Goal: Information Seeking & Learning: Learn about a topic

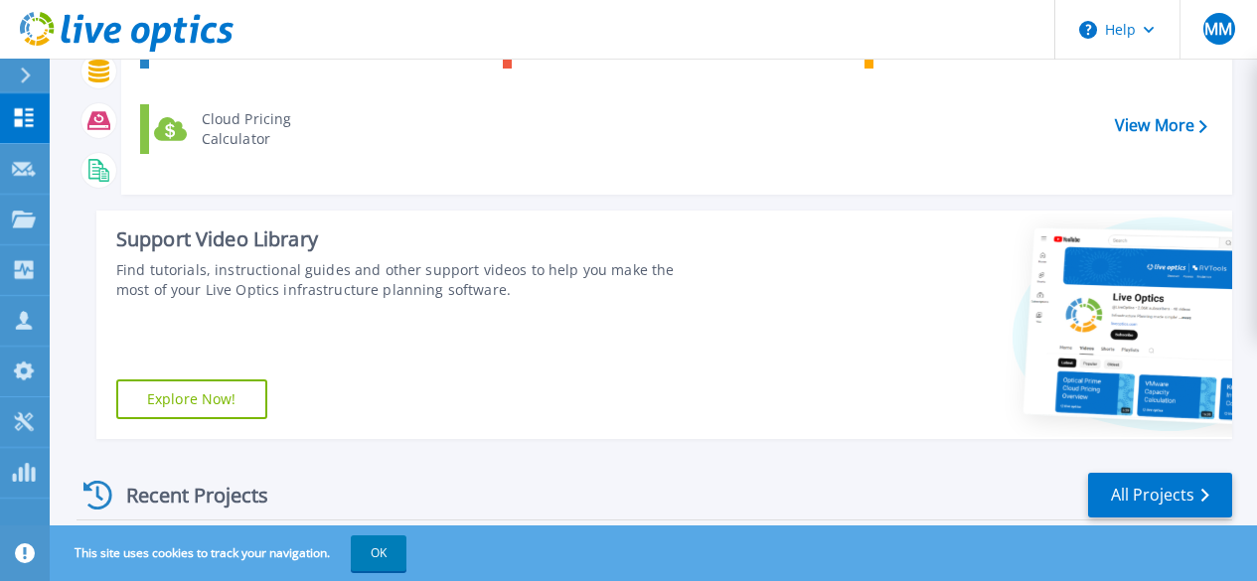
scroll to position [161, 0]
click at [1136, 490] on link "All Projects" at bounding box center [1160, 495] width 144 height 45
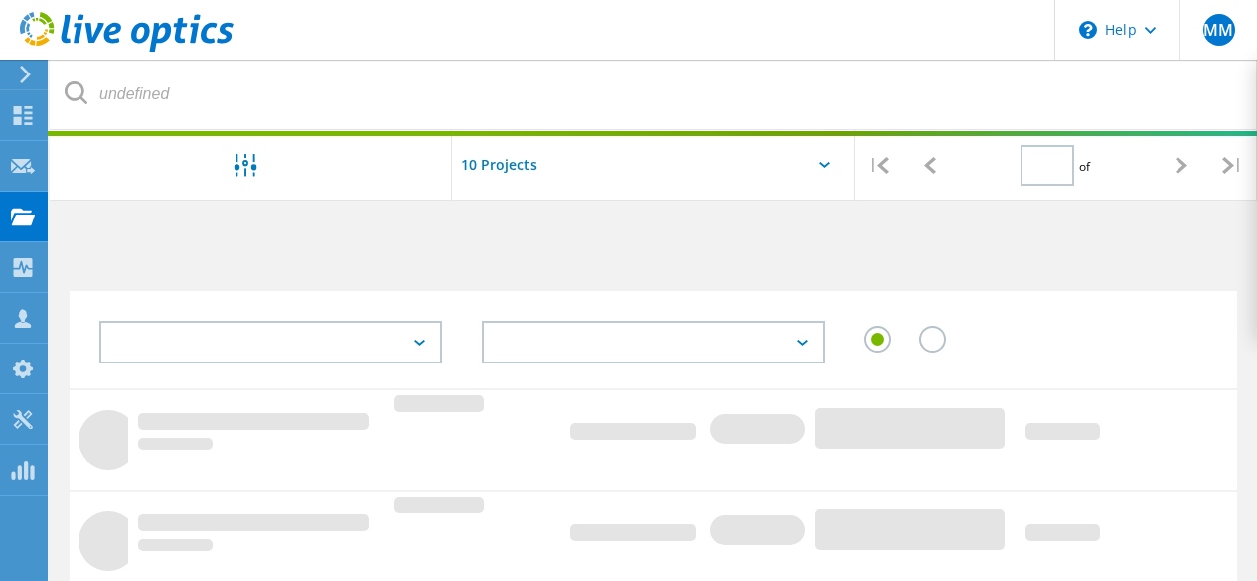
type input "1"
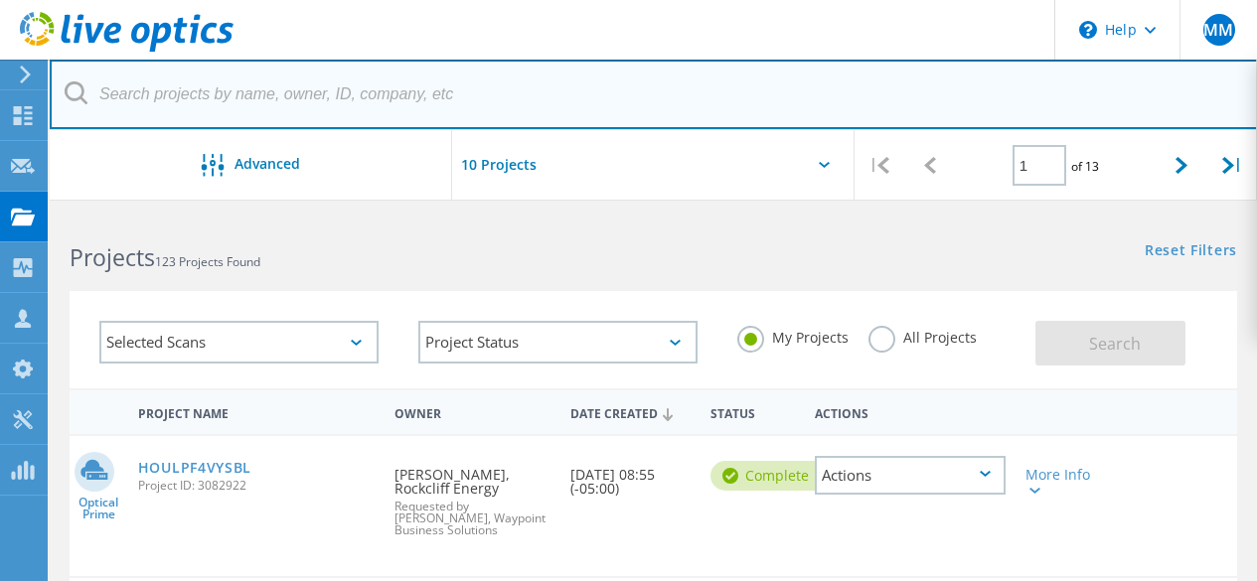
click at [207, 84] on input "text" at bounding box center [654, 95] width 1208 height 70
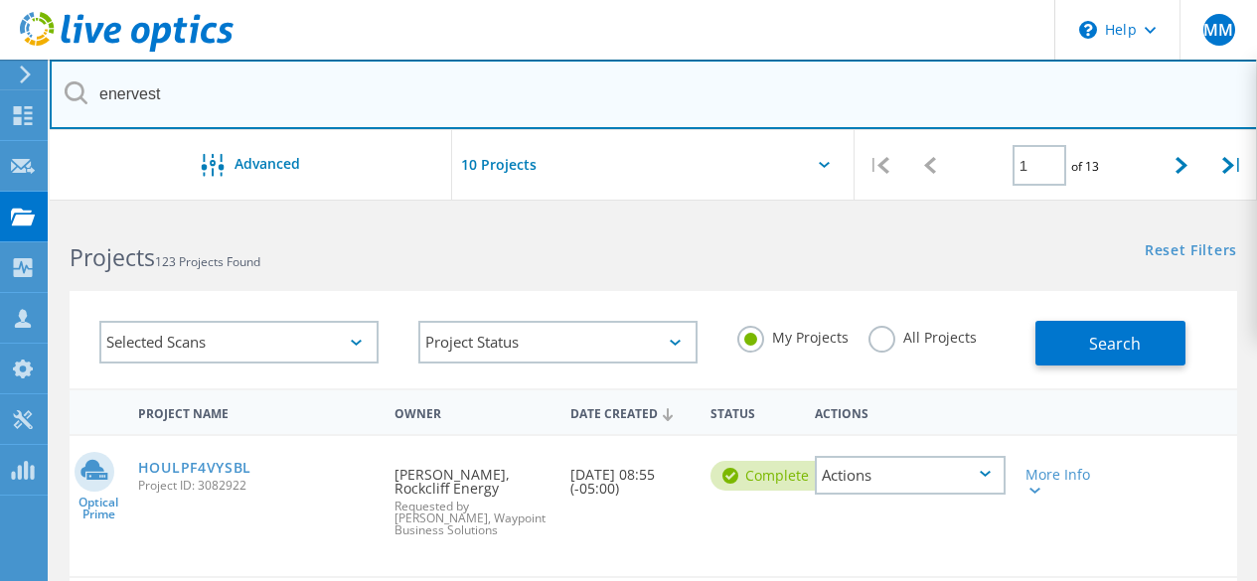
type input "enervest"
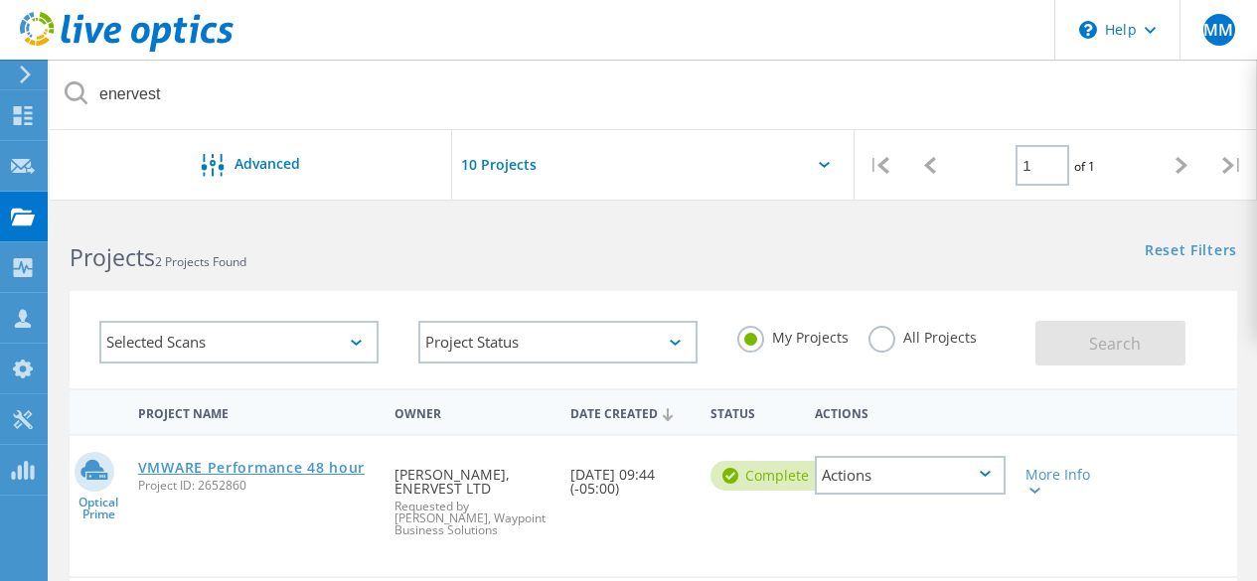
click at [243, 471] on link "VMWARE Performance 48 hour" at bounding box center [251, 468] width 227 height 14
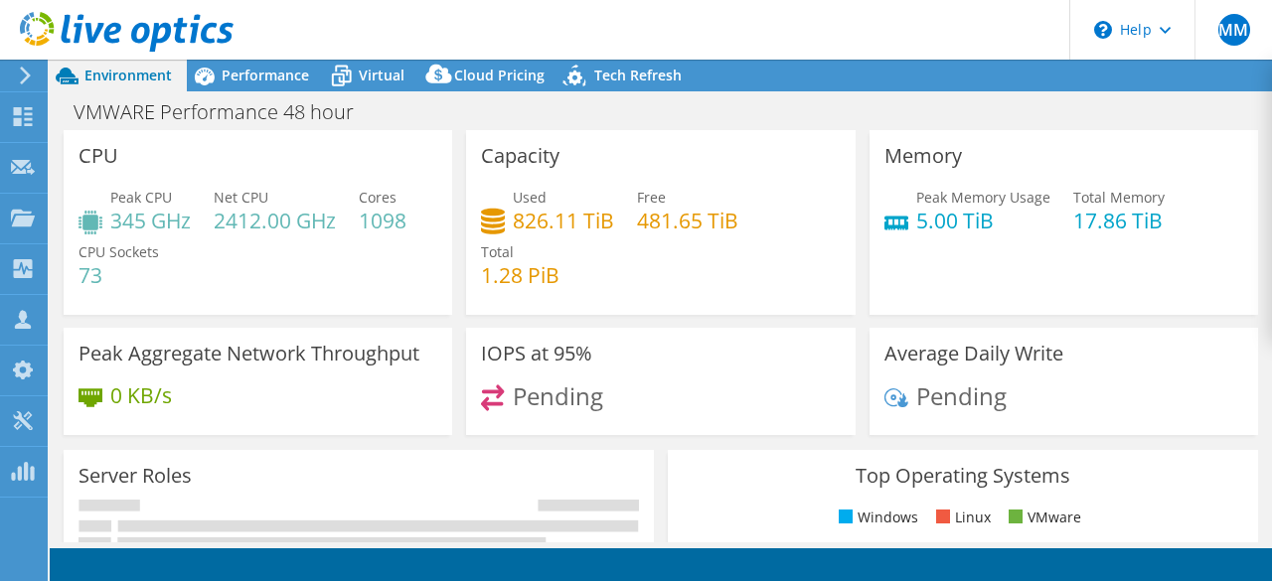
select select "USEast"
select select "USD"
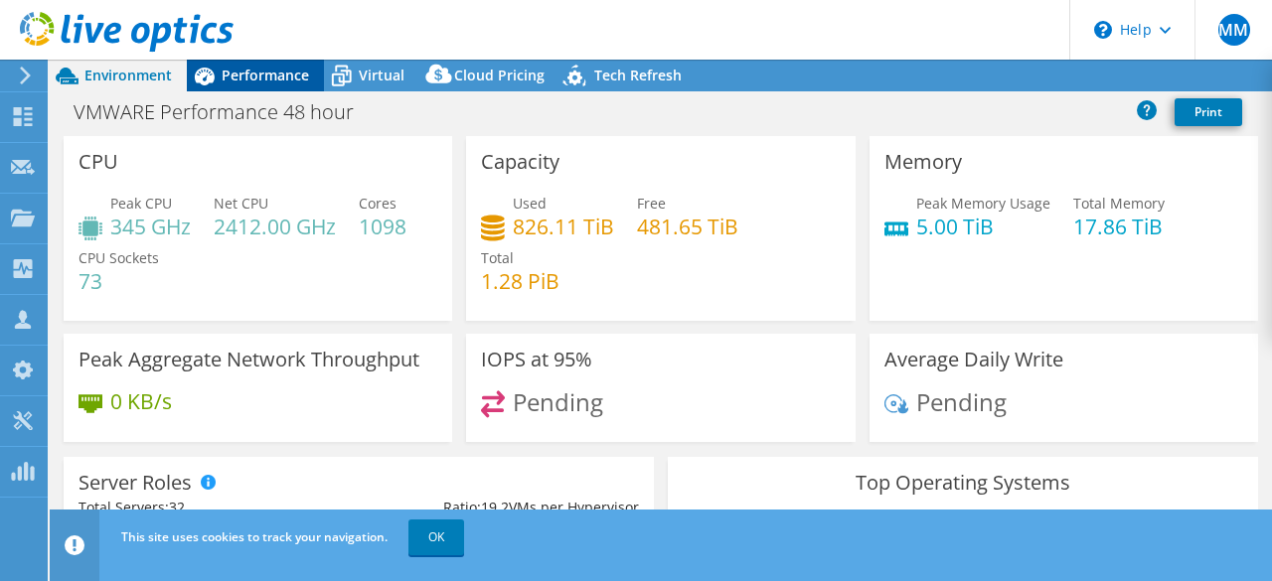
click at [258, 78] on span "Performance" at bounding box center [265, 75] width 87 height 19
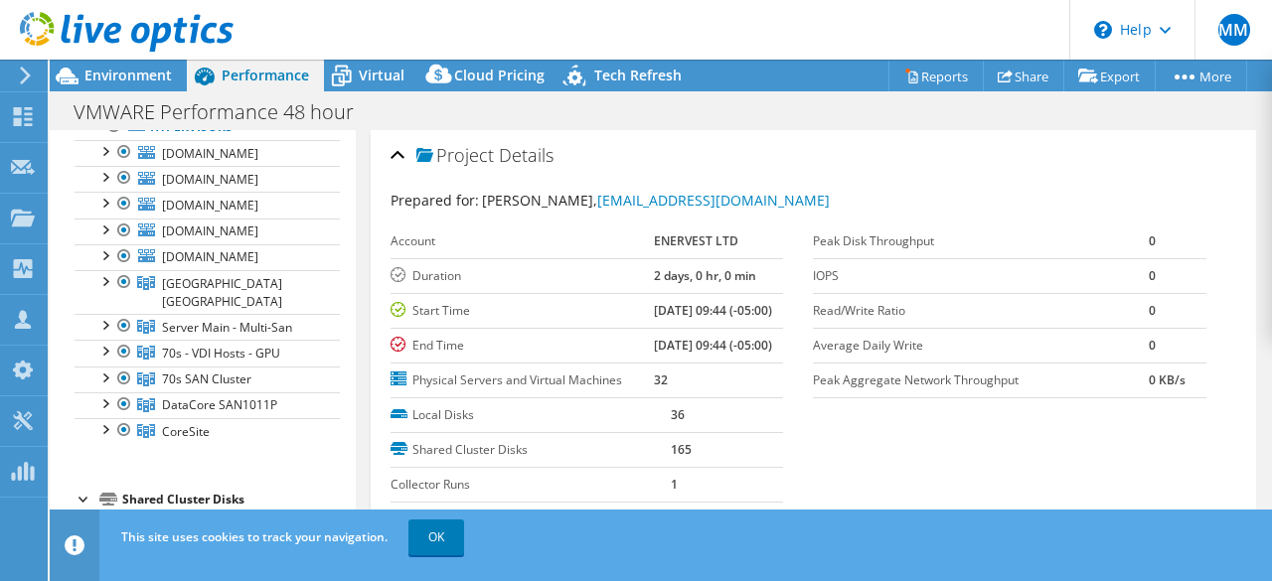
scroll to position [124, 0]
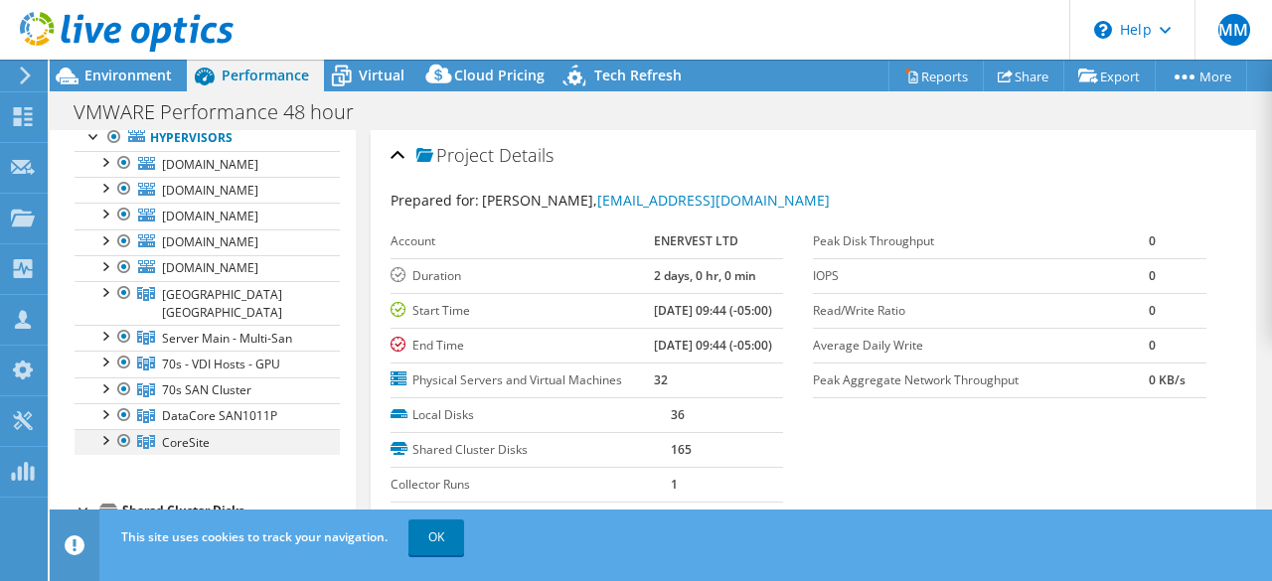
click at [125, 440] on div at bounding box center [124, 441] width 20 height 24
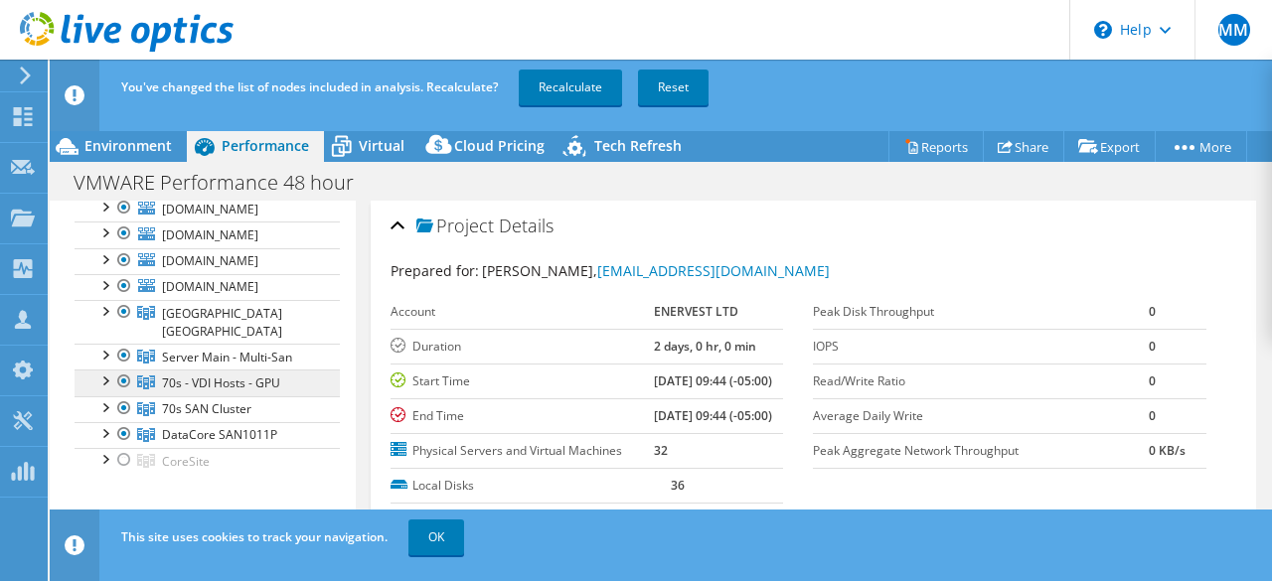
scroll to position [177, 0]
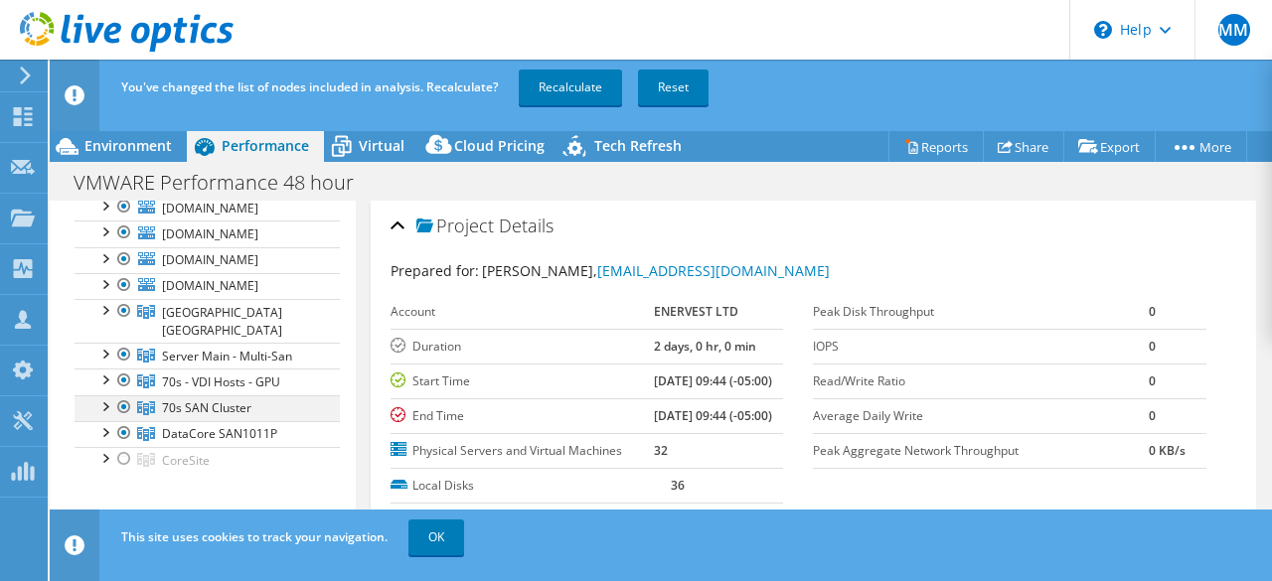
click at [124, 403] on div at bounding box center [124, 407] width 20 height 24
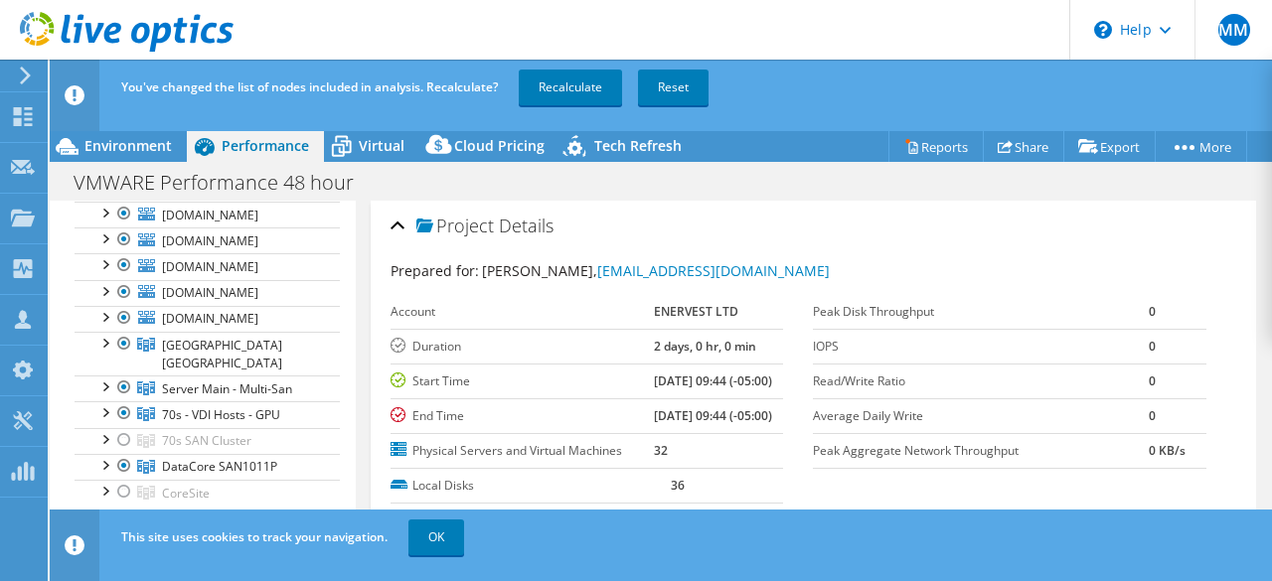
scroll to position [142, 0]
click at [122, 214] on div at bounding box center [124, 216] width 20 height 24
click at [126, 253] on div at bounding box center [124, 241] width 20 height 24
click at [124, 211] on div at bounding box center [124, 216] width 20 height 24
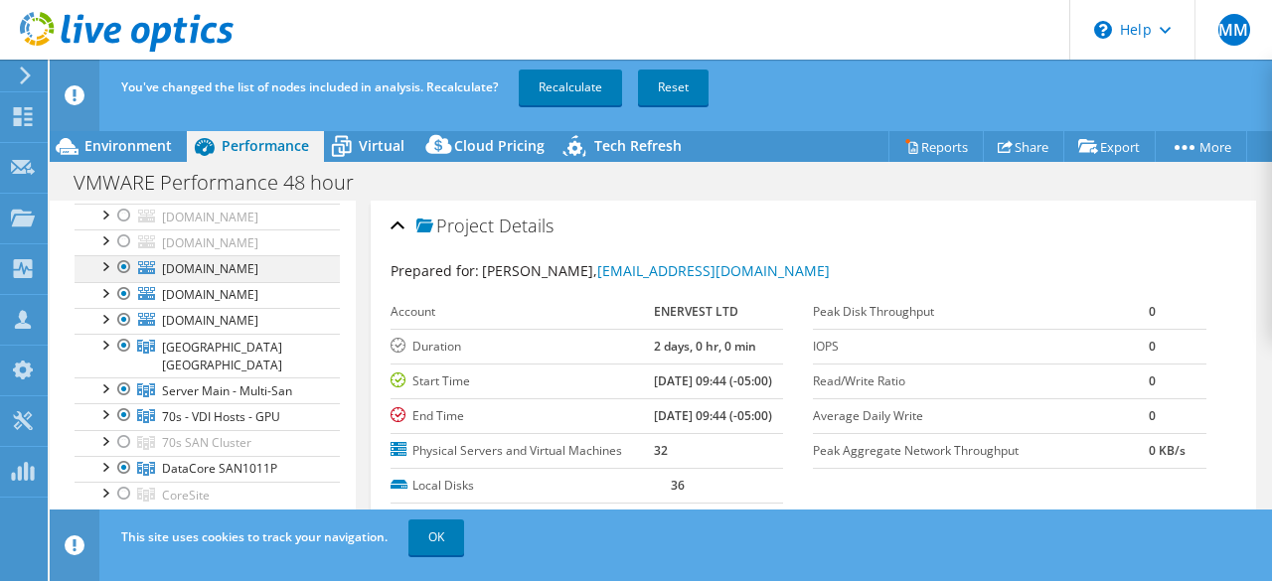
click at [128, 279] on div at bounding box center [124, 267] width 20 height 24
click at [121, 306] on div at bounding box center [124, 294] width 20 height 24
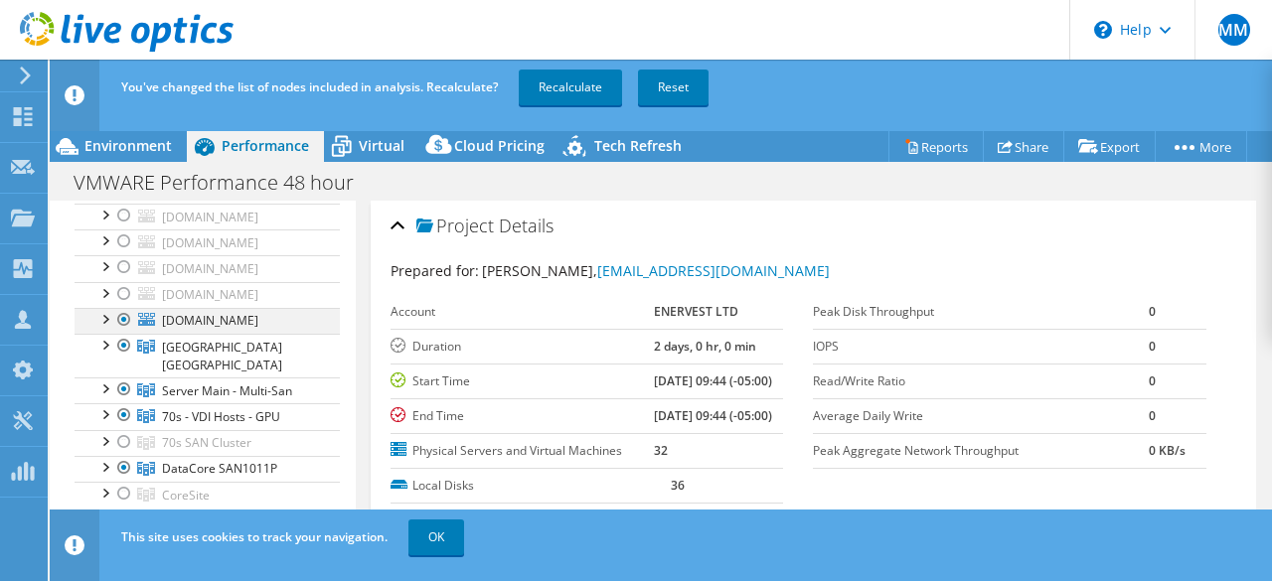
click at [121, 332] on div at bounding box center [124, 320] width 20 height 24
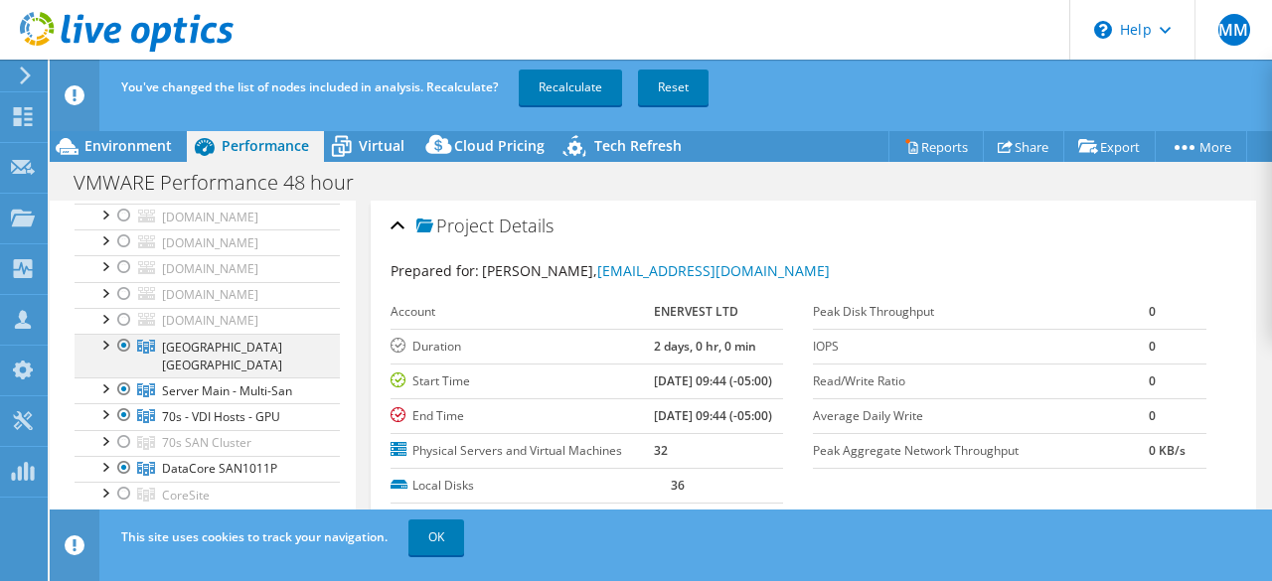
click at [121, 358] on div at bounding box center [124, 346] width 20 height 24
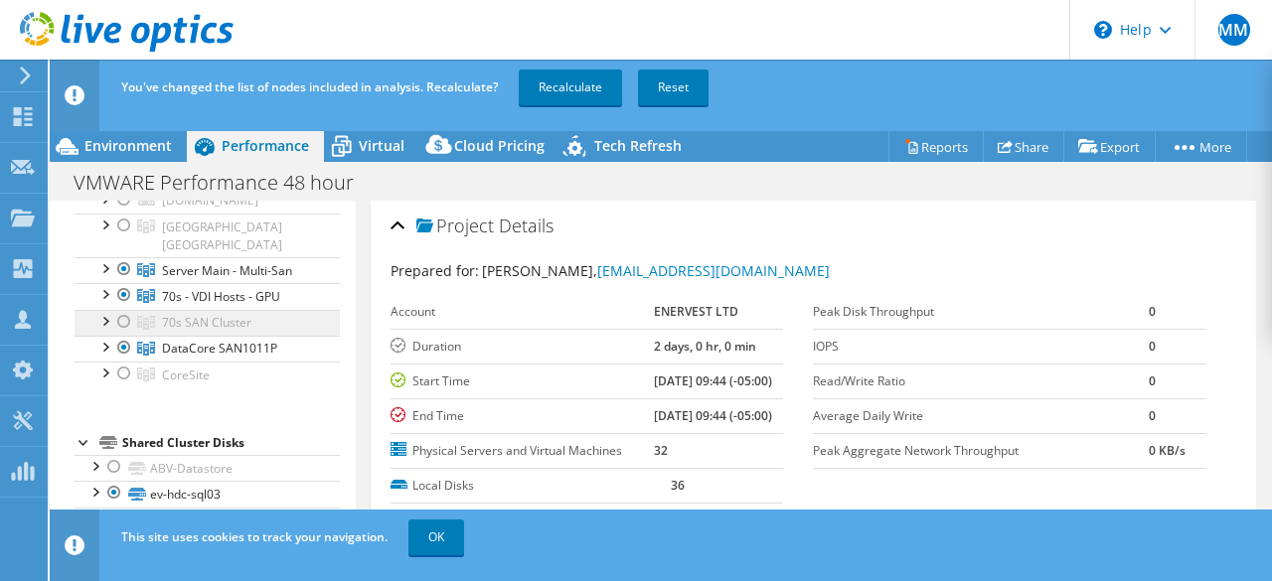
scroll to position [264, 0]
click at [578, 86] on link "Recalculate" at bounding box center [570, 88] width 103 height 36
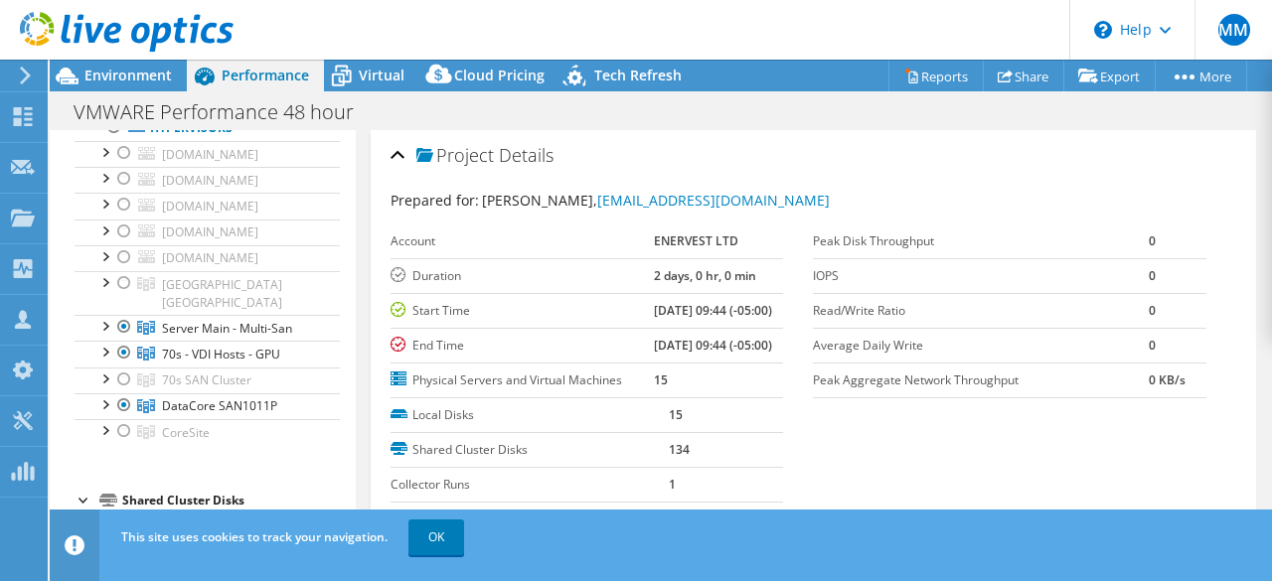
scroll to position [134, 0]
click at [108, 377] on div at bounding box center [104, 378] width 20 height 20
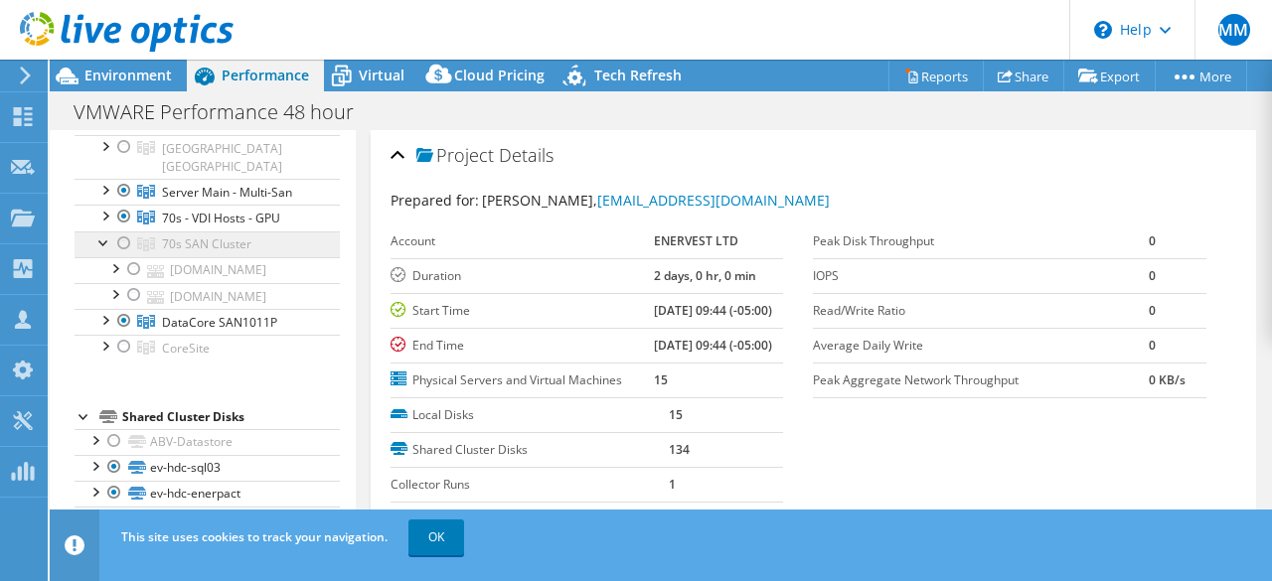
scroll to position [271, 0]
click at [100, 236] on div at bounding box center [104, 240] width 20 height 20
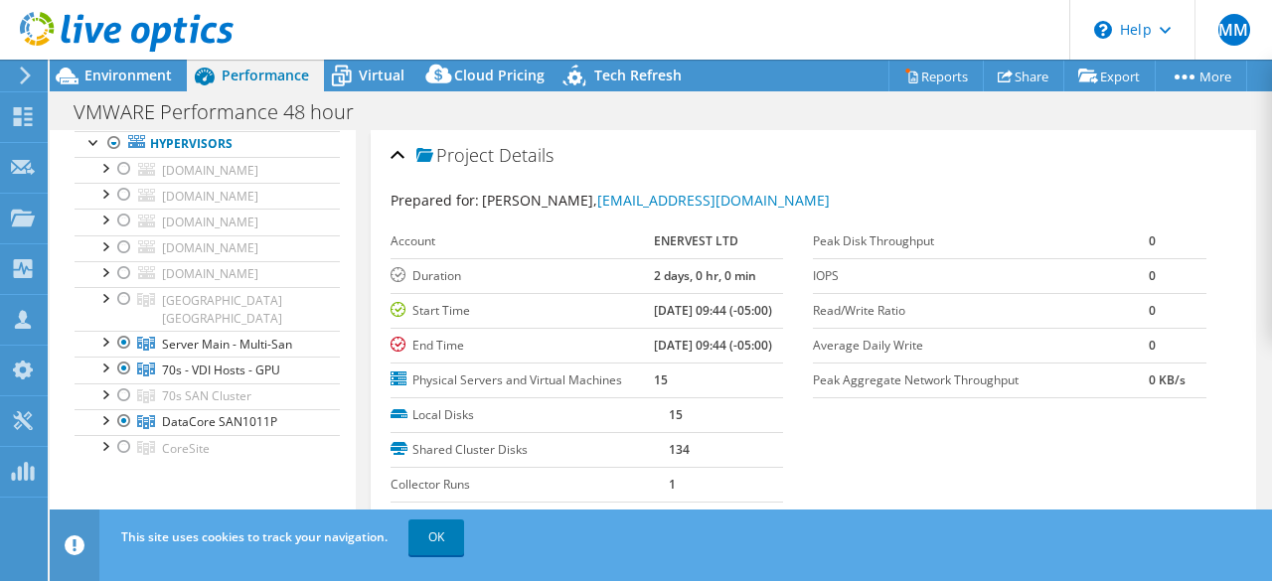
scroll to position [117, 0]
click at [130, 78] on span "Environment" at bounding box center [127, 75] width 87 height 19
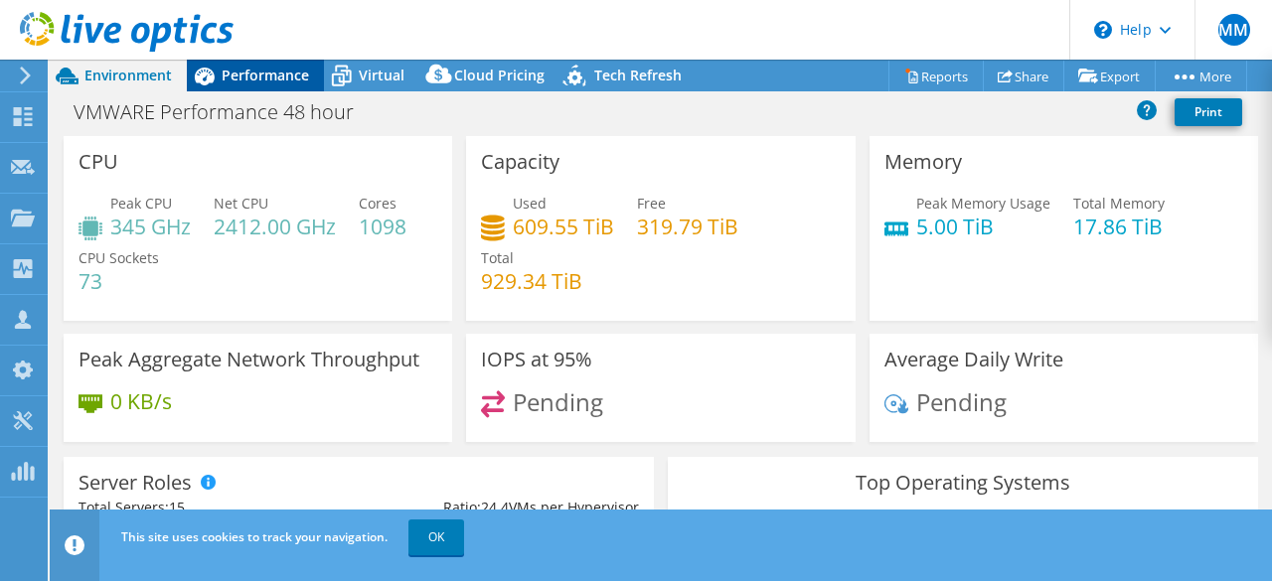
click at [248, 78] on span "Performance" at bounding box center [265, 75] width 87 height 19
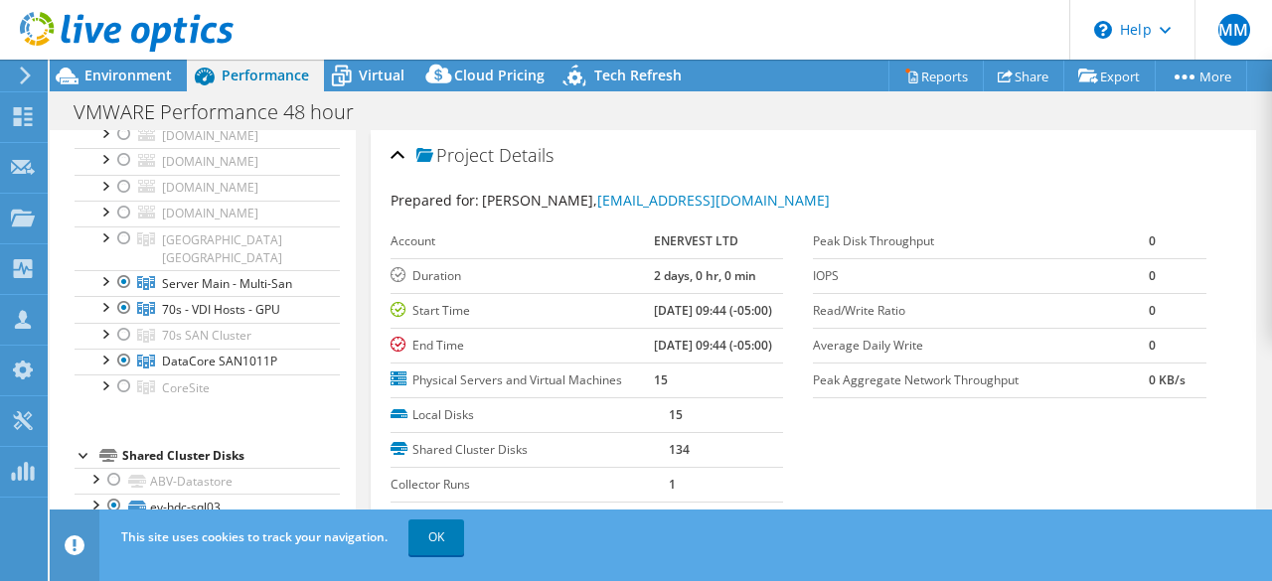
scroll to position [180, 0]
click at [103, 304] on div at bounding box center [104, 305] width 20 height 20
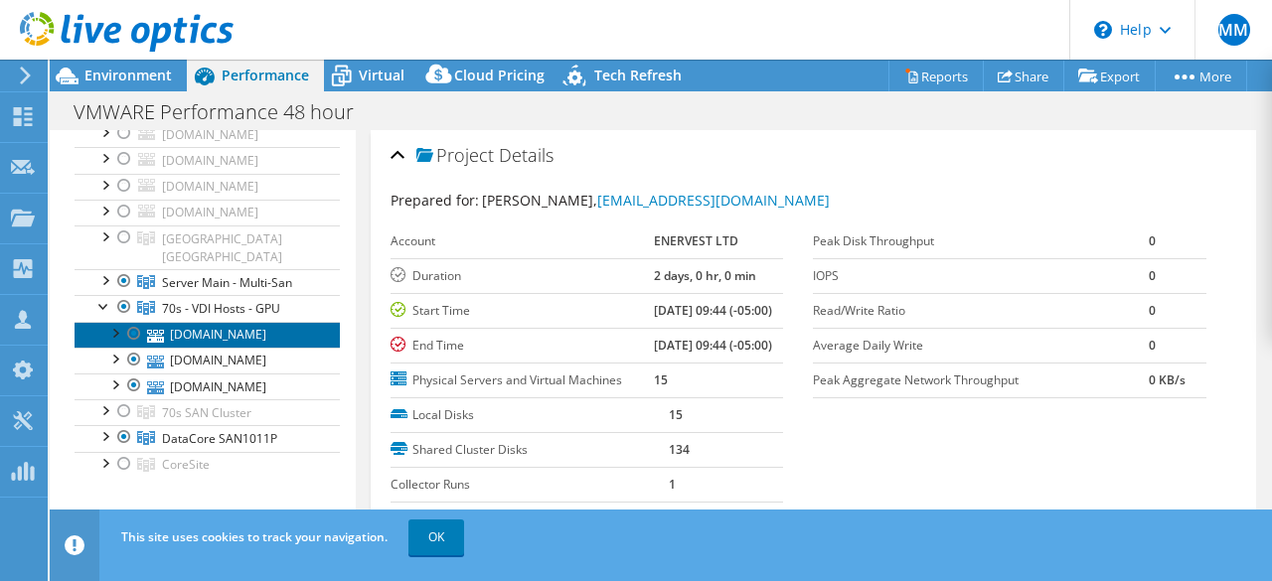
click at [270, 348] on link "[DOMAIN_NAME]" at bounding box center [207, 335] width 265 height 26
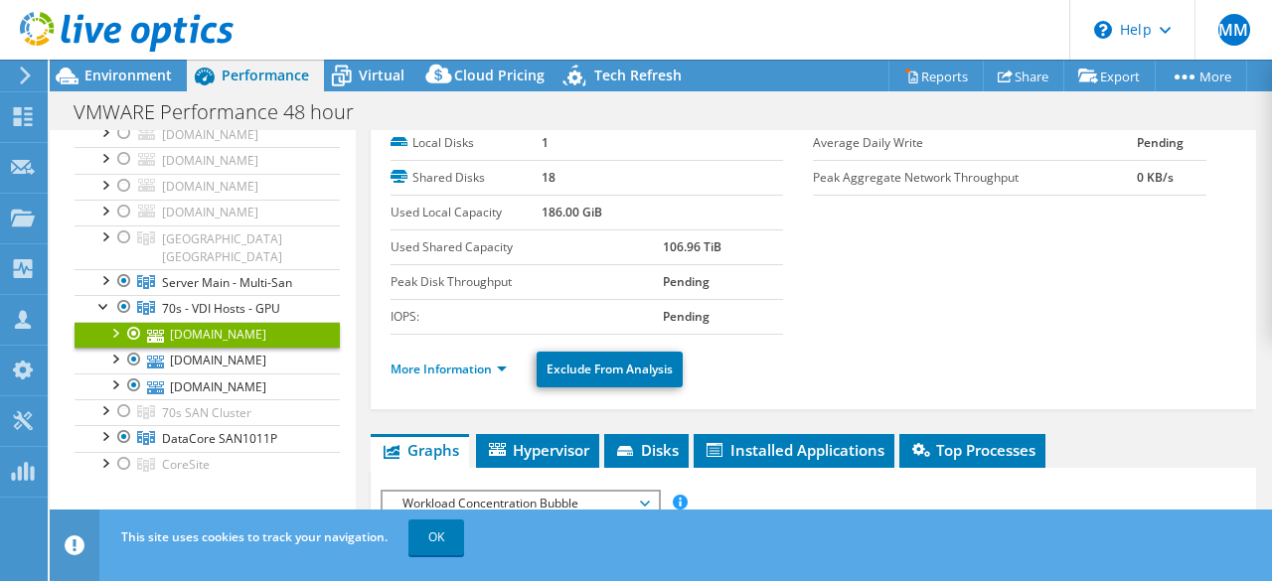
scroll to position [134, 0]
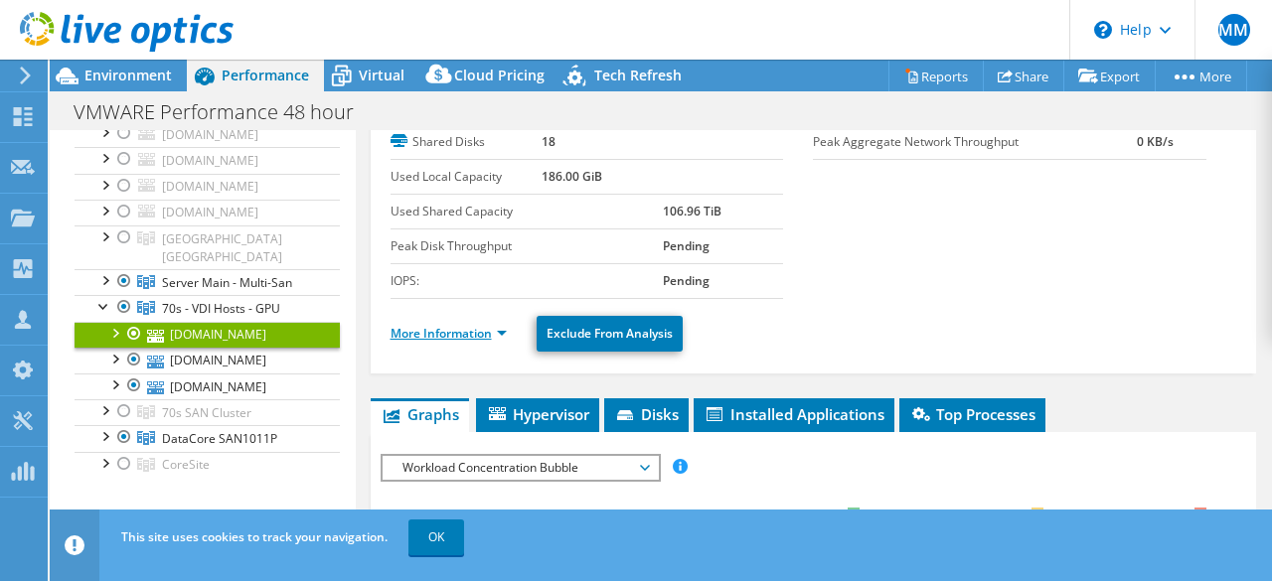
click at [448, 334] on link "More Information" at bounding box center [448, 333] width 116 height 17
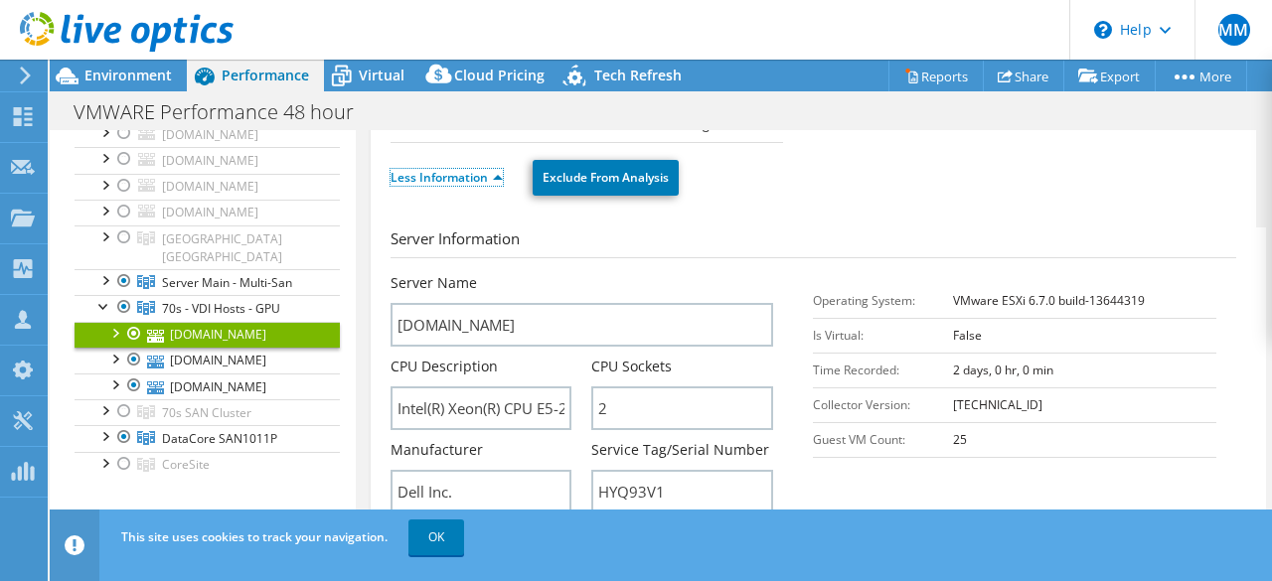
scroll to position [285, 0]
